Goal: Task Accomplishment & Management: Use online tool/utility

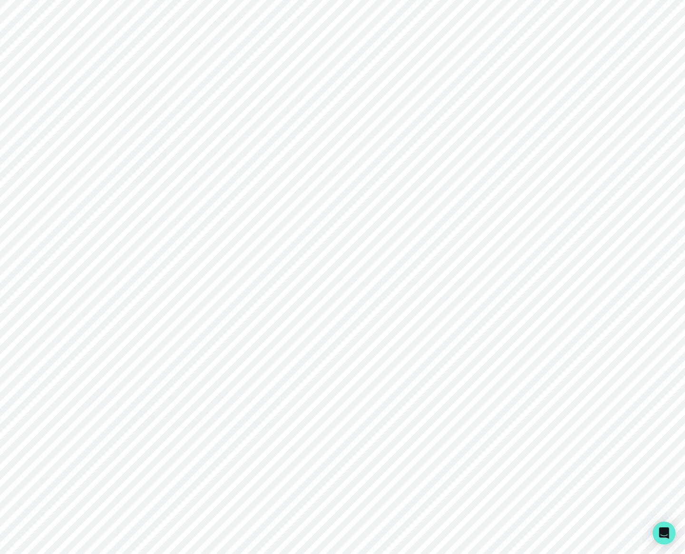
click at [66, 402] on p "Admin Data" at bounding box center [59, 399] width 39 height 8
click at [262, 117] on input "Search user by name or email" at bounding box center [402, 110] width 536 height 24
type input "adebonojo"
click at [171, 336] on button "Impersonate" at bounding box center [180, 337] width 76 height 20
click at [204, 414] on footer "Impersonate" at bounding box center [180, 427] width 151 height 27
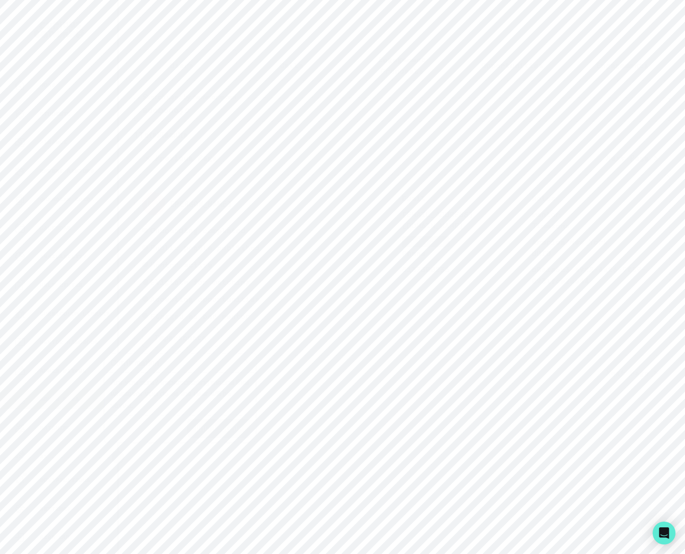
click at [206, 428] on button "Impersonate" at bounding box center [219, 428] width 62 height 19
